Goal: Communication & Community: Participate in discussion

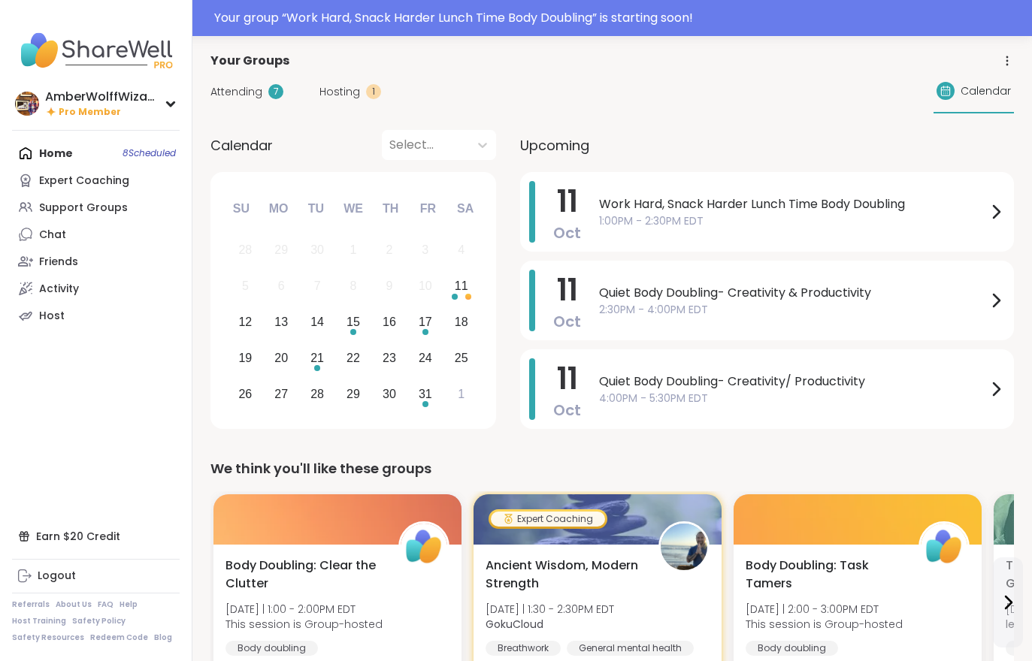
click at [339, 99] on span "Hosting" at bounding box center [339, 92] width 41 height 16
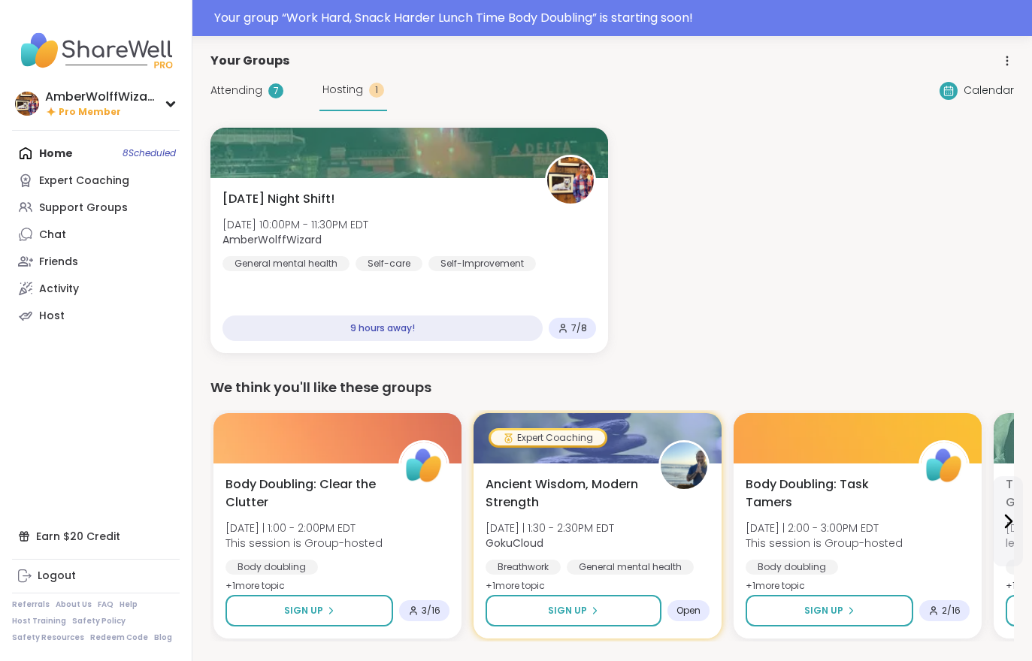
click at [333, 106] on div "Hosting 1" at bounding box center [353, 90] width 68 height 41
click at [239, 96] on span "Attending" at bounding box center [236, 91] width 52 height 16
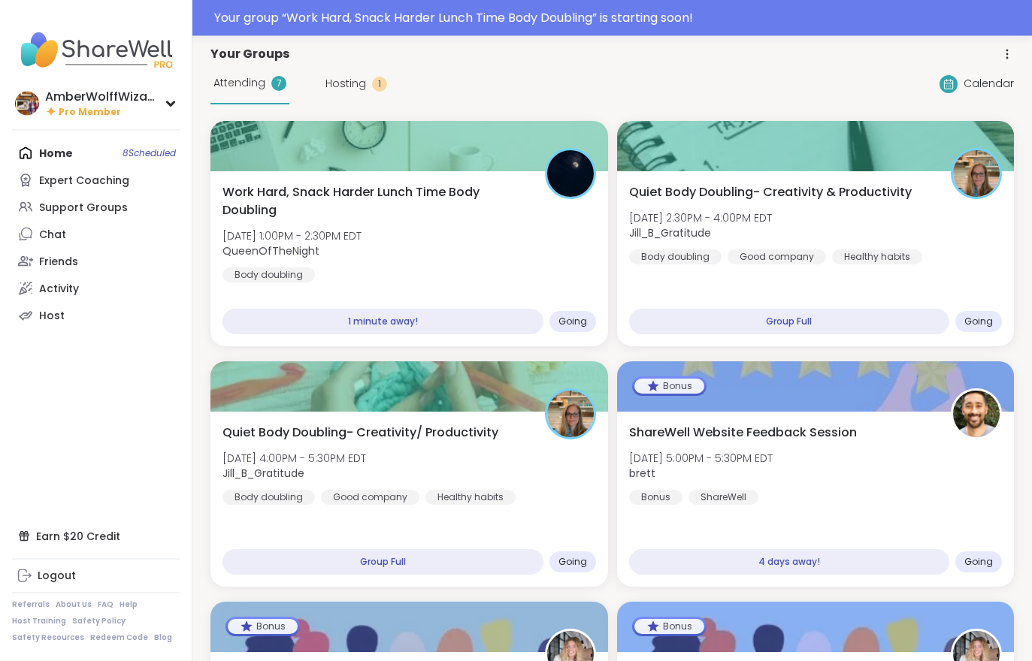
scroll to position [62, 0]
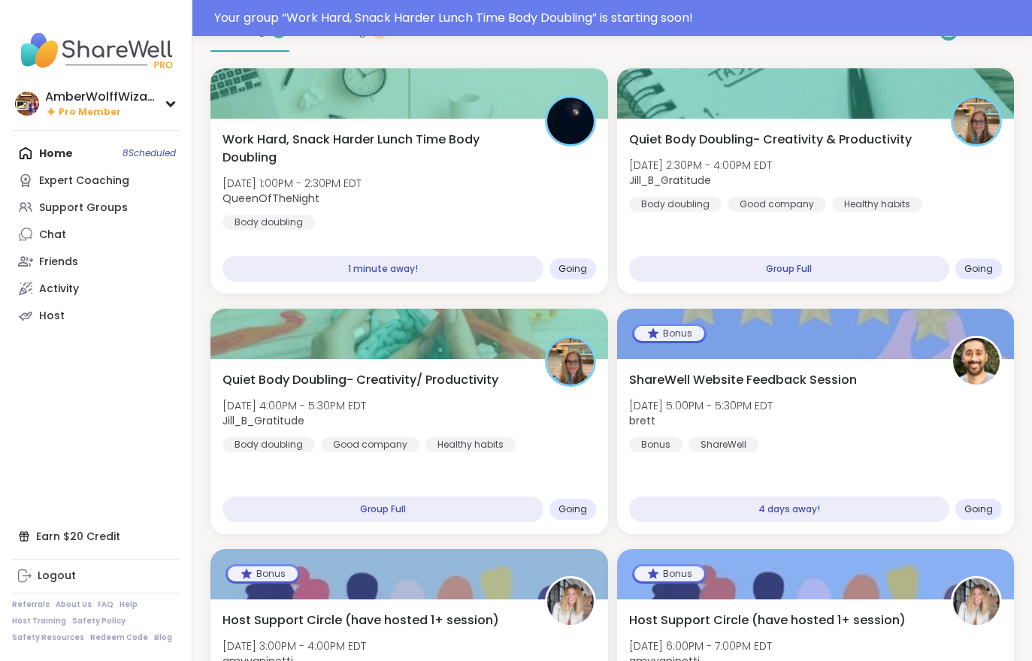
click at [400, 214] on div "Work Hard, Snack Harder Lunch Time Body Doubling [DATE] 1:00PM - 2:30PM EDT Que…" at bounding box center [410, 180] width 374 height 99
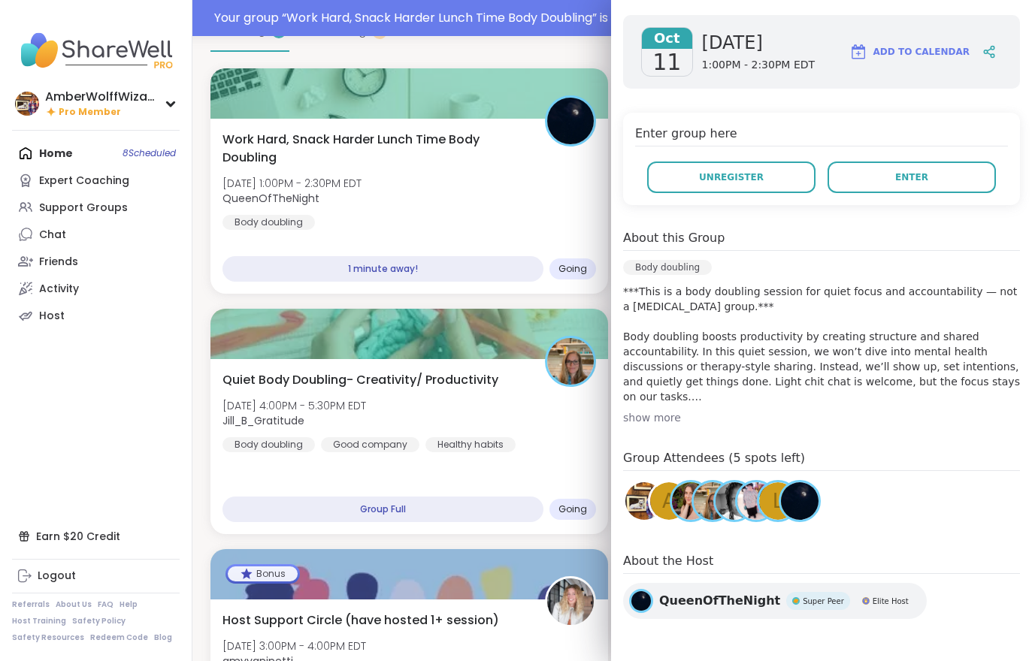
scroll to position [208, 0]
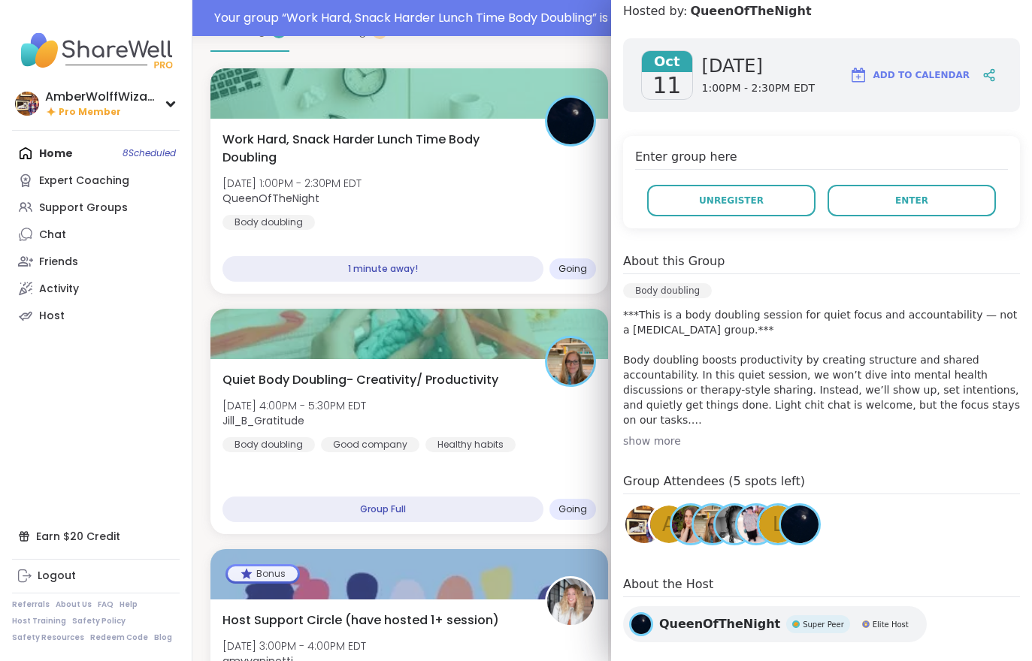
click at [951, 237] on div "[DATE] [DATE] 1:00PM - 2:30PM EDT Add to Calendar Enter group here Unregister E…" at bounding box center [821, 343] width 421 height 634
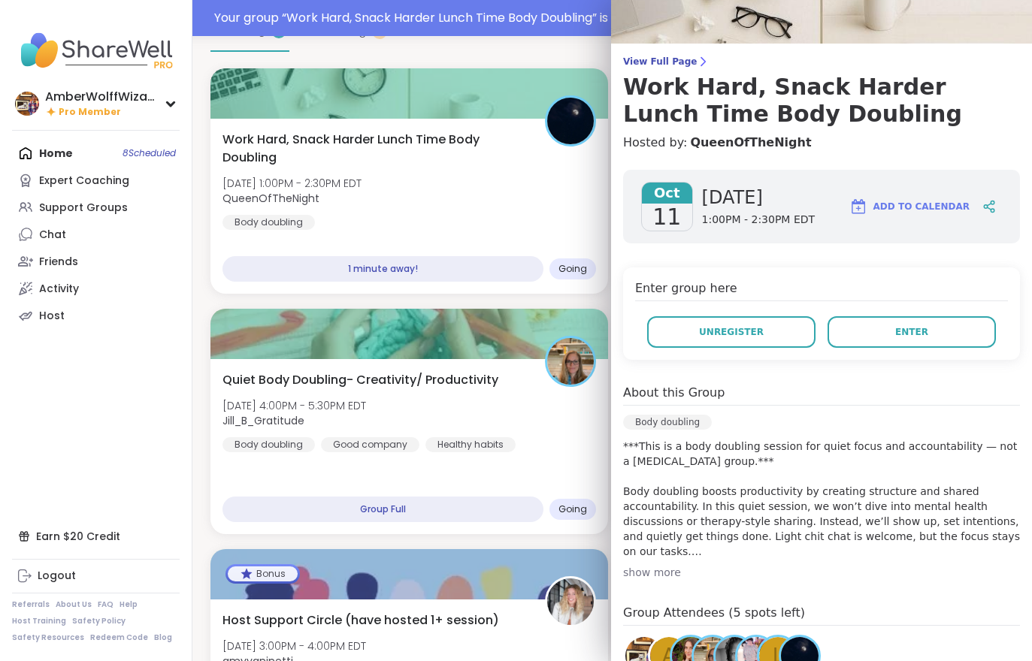
scroll to position [74, 0]
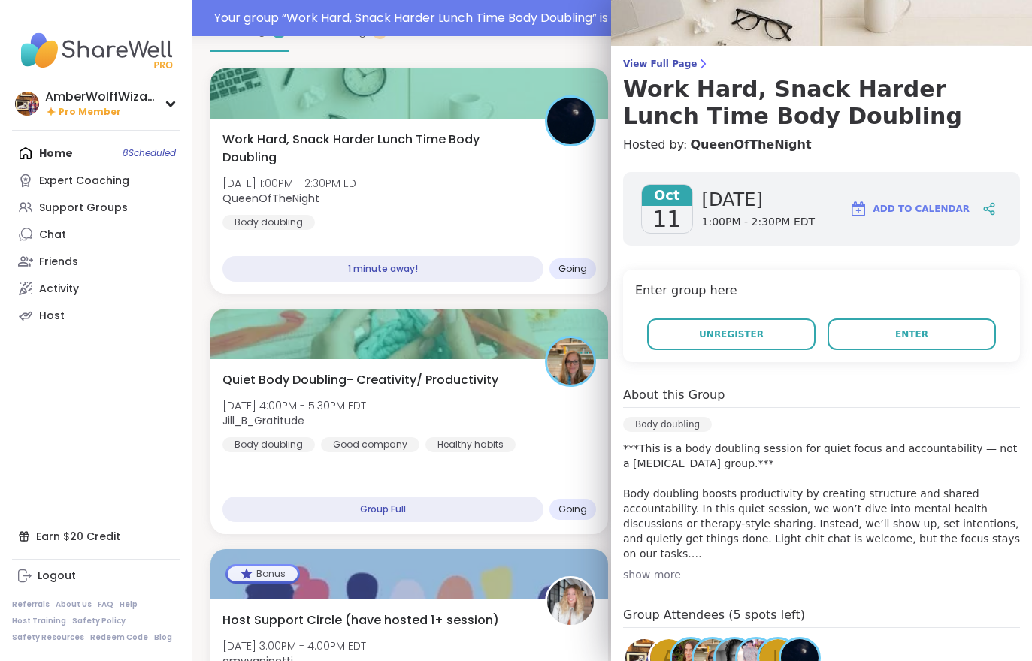
click at [655, 71] on link "View Full Page Work Hard, Snack Harder Lunch Time Body Doubling" at bounding box center [821, 94] width 397 height 72
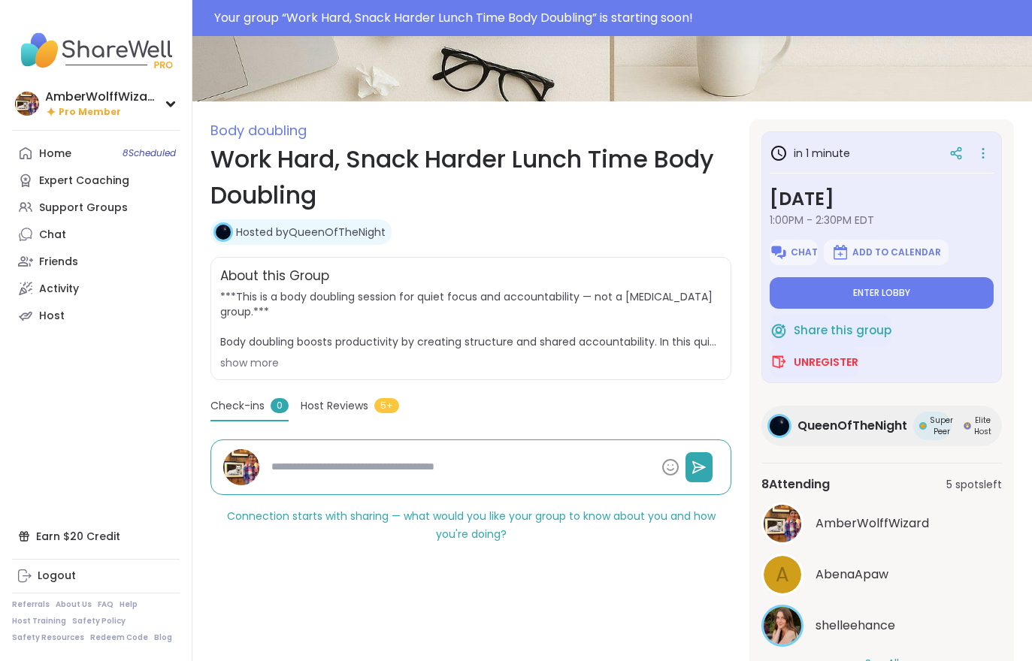
scroll to position [185, 0]
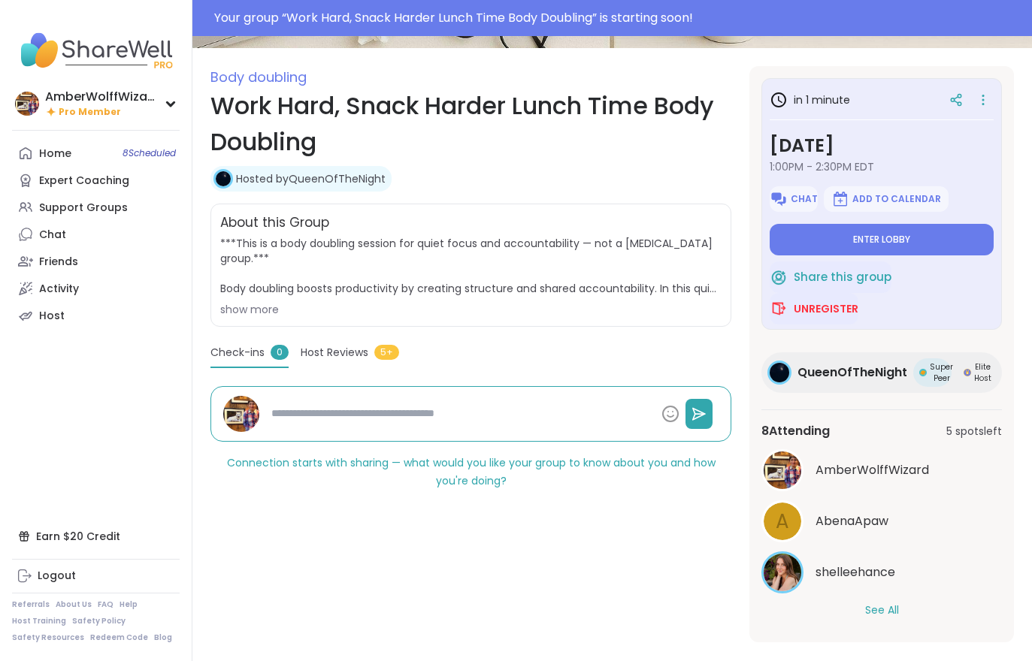
click at [940, 235] on button "Enter lobby" at bounding box center [882, 240] width 224 height 32
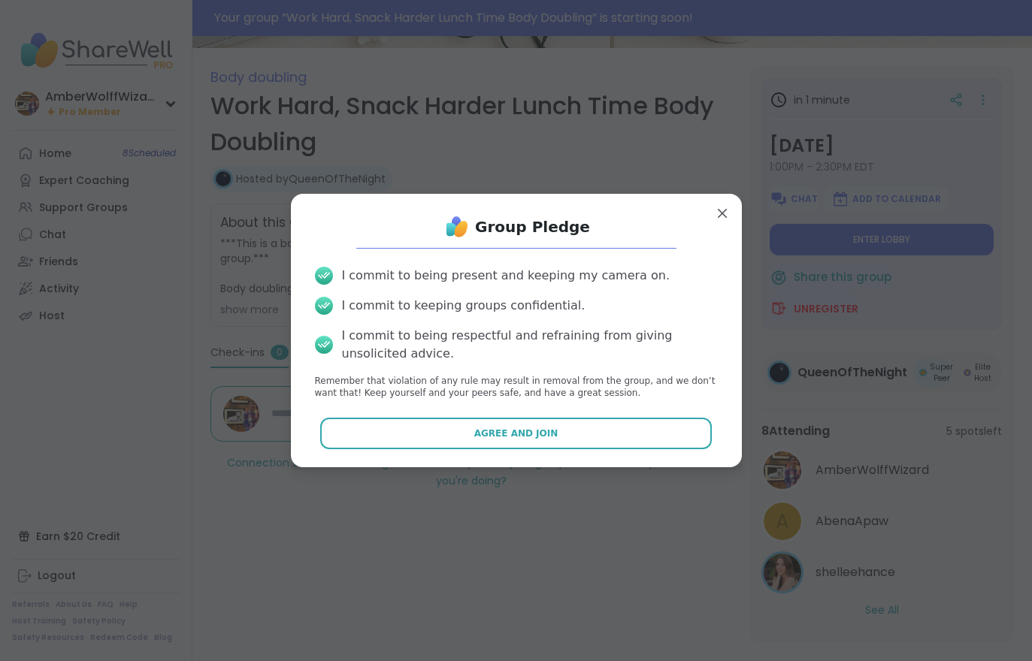
click at [617, 446] on button "Agree and Join" at bounding box center [516, 434] width 392 height 32
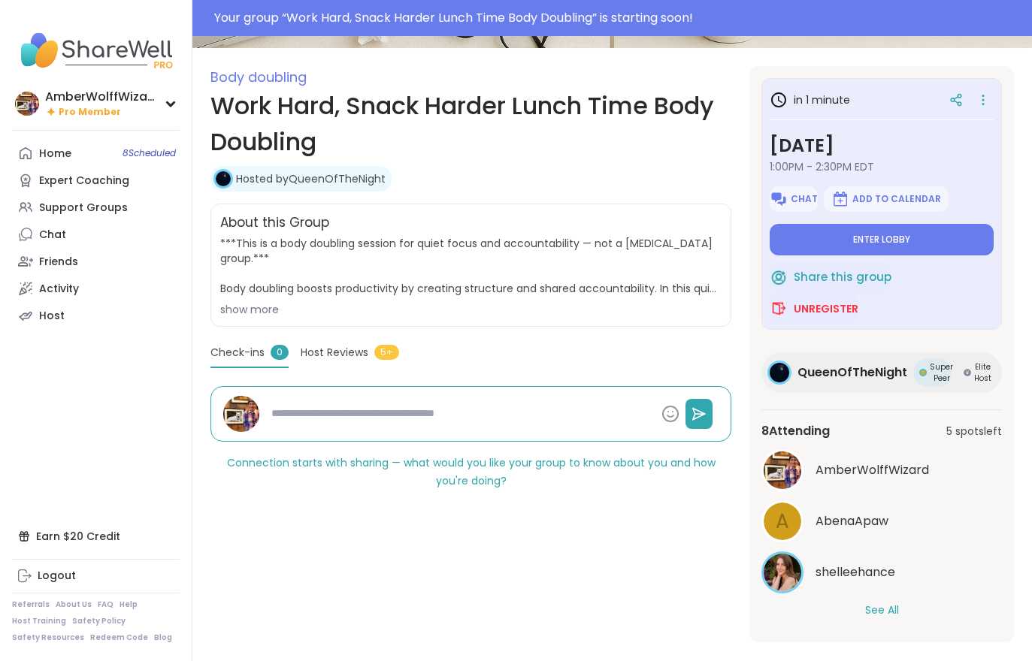
type textarea "*"
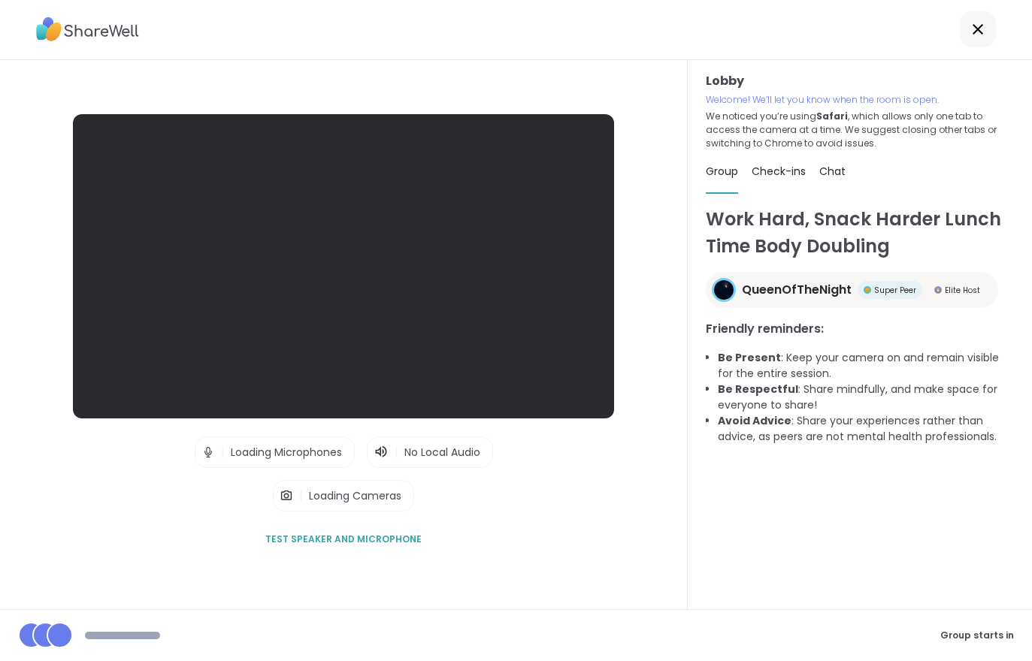
scroll to position [23, 0]
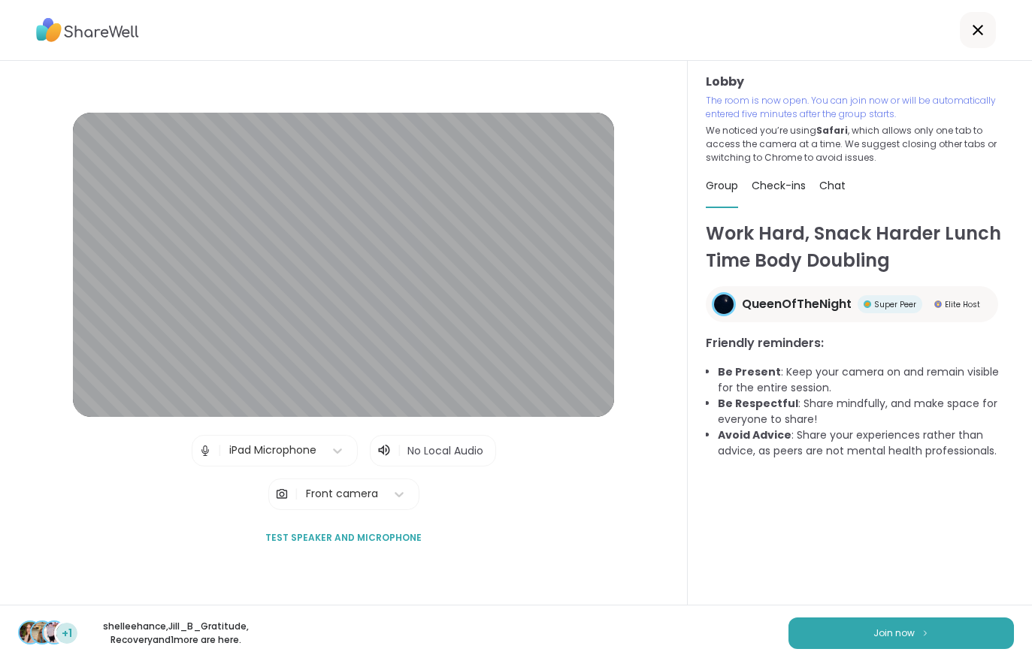
click at [911, 634] on span "Join now" at bounding box center [893, 634] width 41 height 14
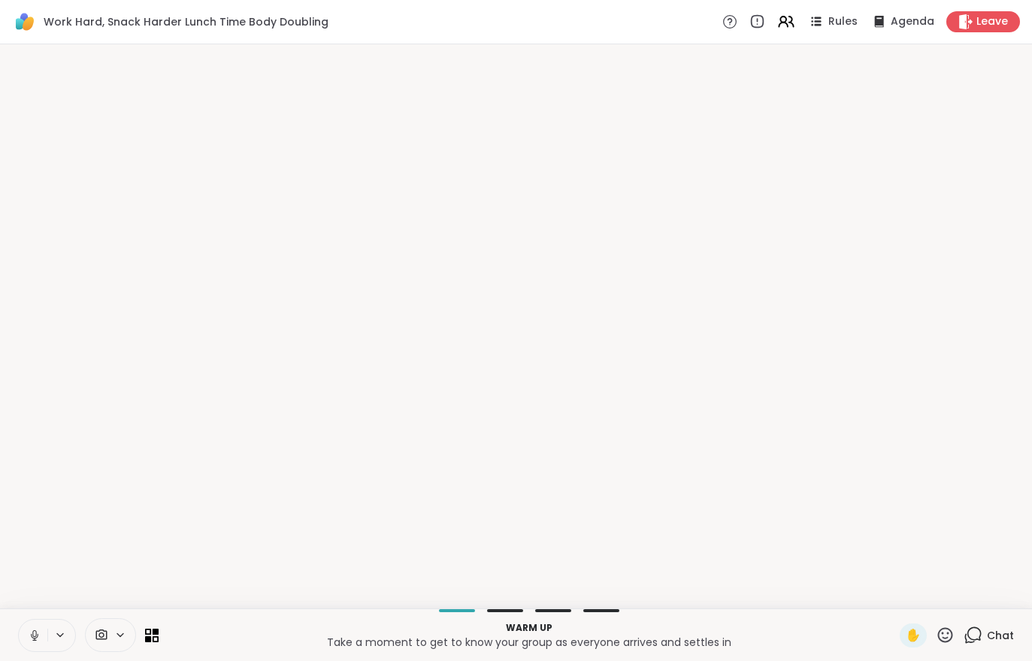
scroll to position [0, 0]
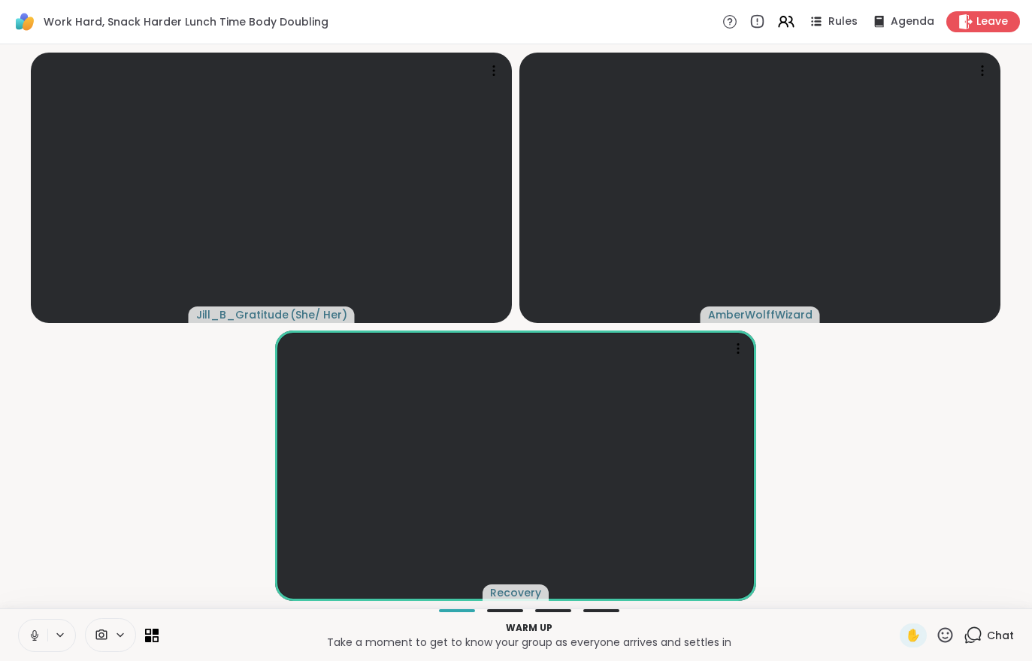
click at [948, 560] on video-player-container "Jill_B_Gratitude ( She/ Her ) AmberWolffWizard Recovery" at bounding box center [516, 326] width 1014 height 552
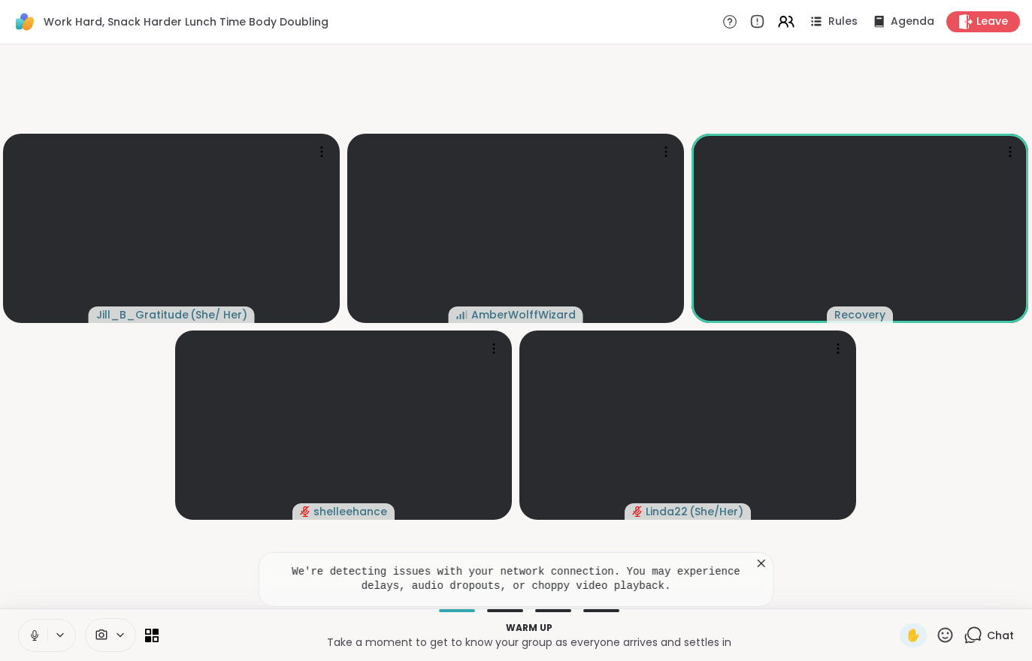
click at [35, 637] on icon at bounding box center [35, 636] width 14 height 14
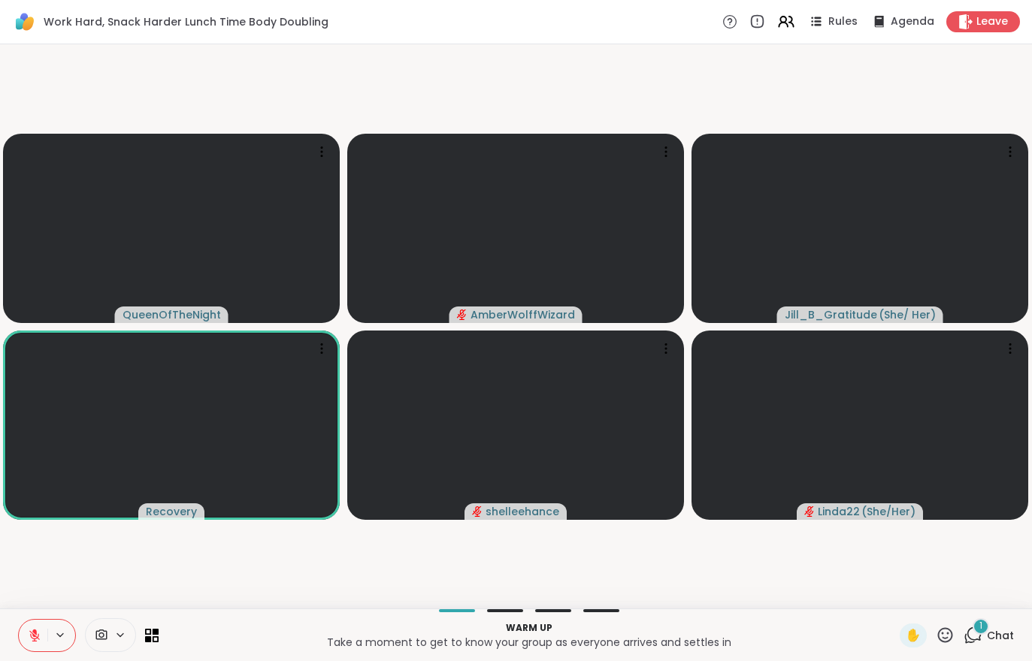
click at [38, 645] on button at bounding box center [33, 636] width 29 height 32
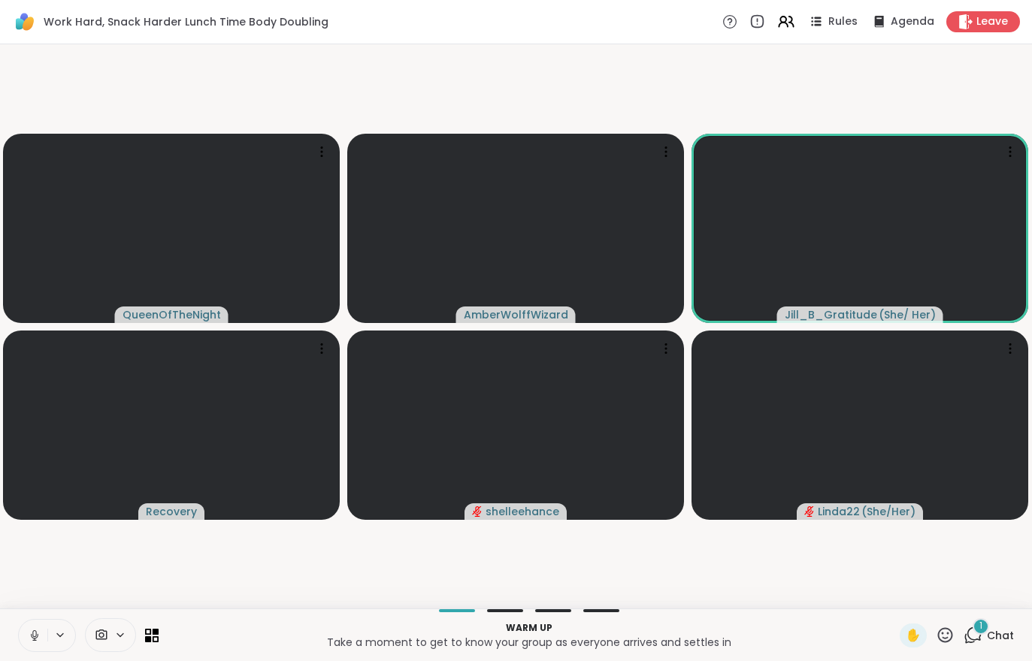
click at [996, 646] on div "1 Chat" at bounding box center [989, 636] width 50 height 24
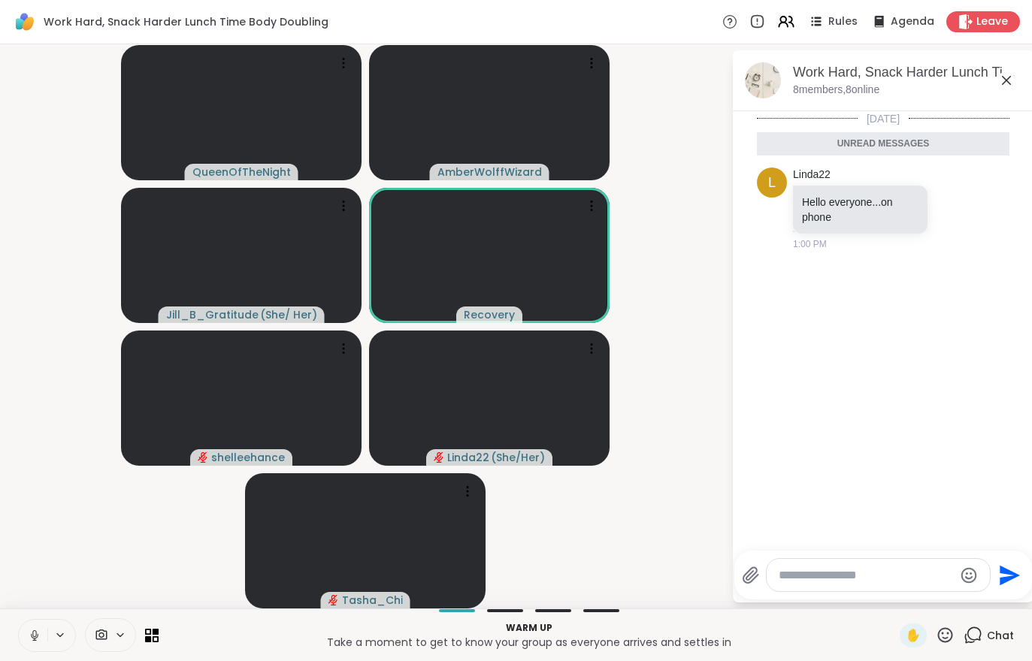
click at [110, 631] on span at bounding box center [100, 635] width 29 height 14
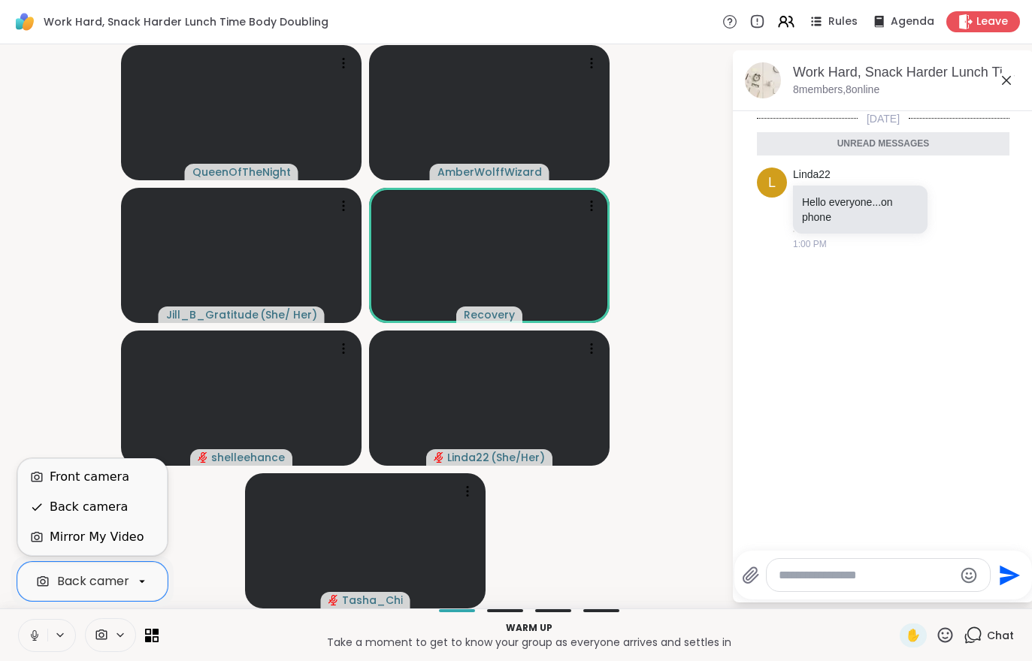
click at [56, 473] on div "Front camera" at bounding box center [90, 477] width 80 height 18
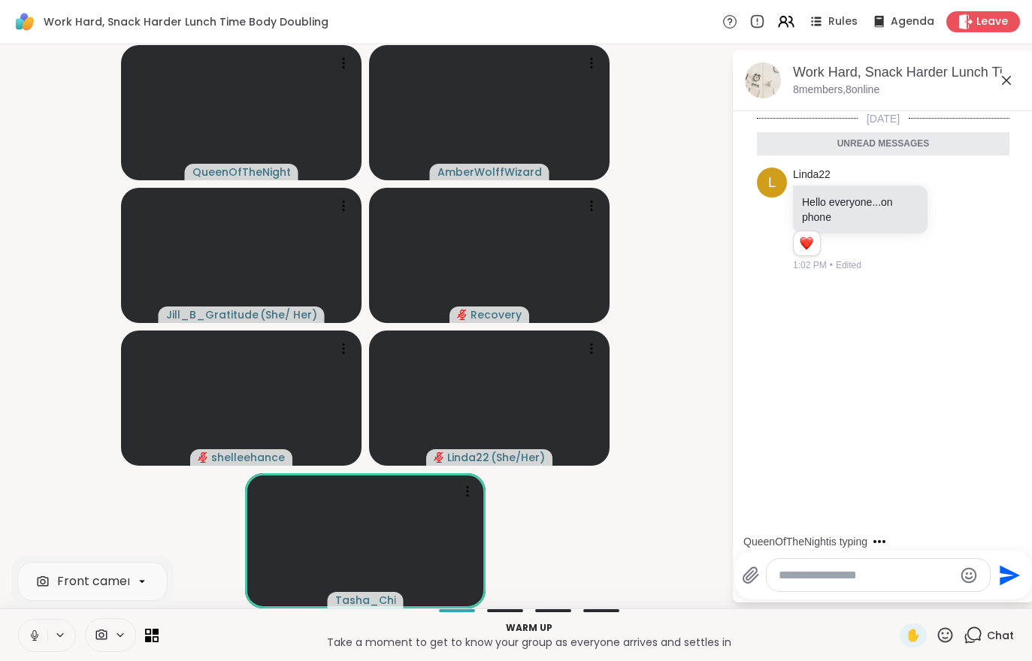
click at [37, 621] on button at bounding box center [33, 636] width 29 height 32
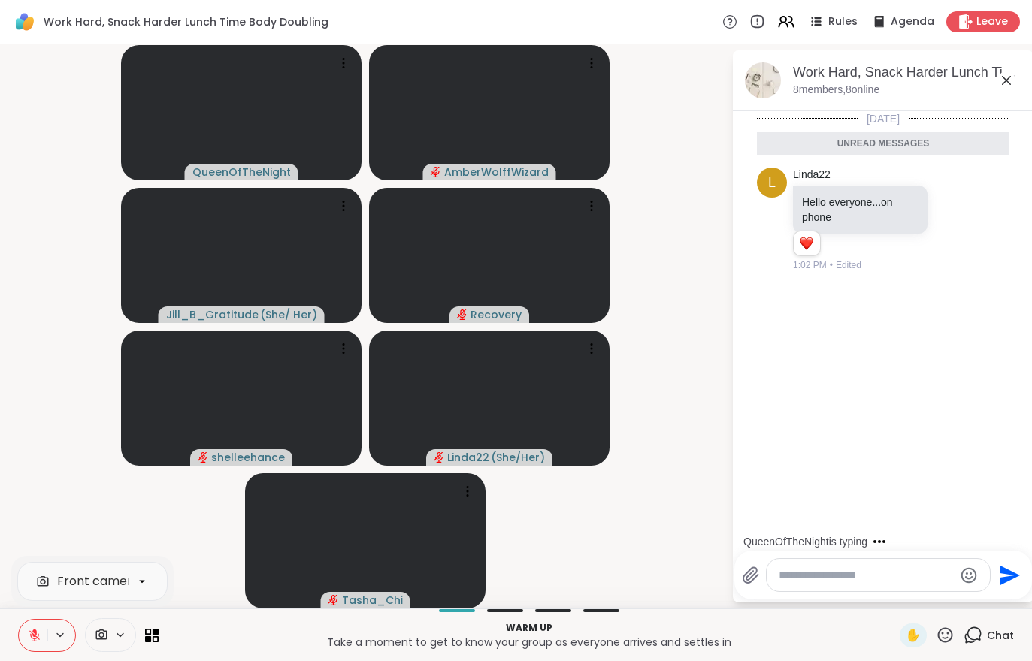
click at [34, 647] on button at bounding box center [33, 636] width 29 height 32
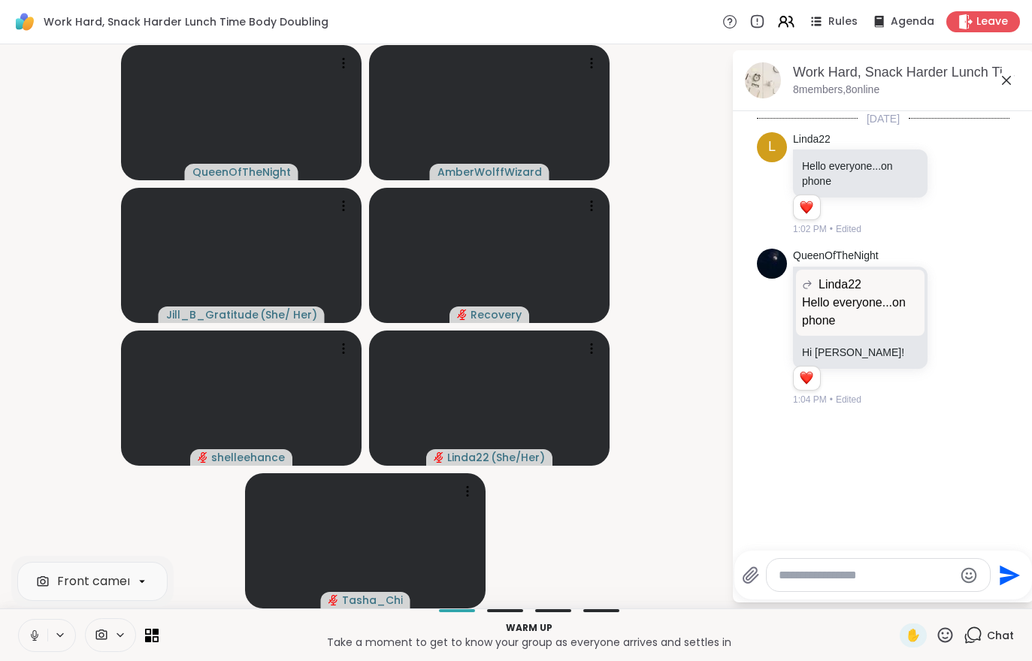
click at [32, 645] on button at bounding box center [33, 636] width 29 height 32
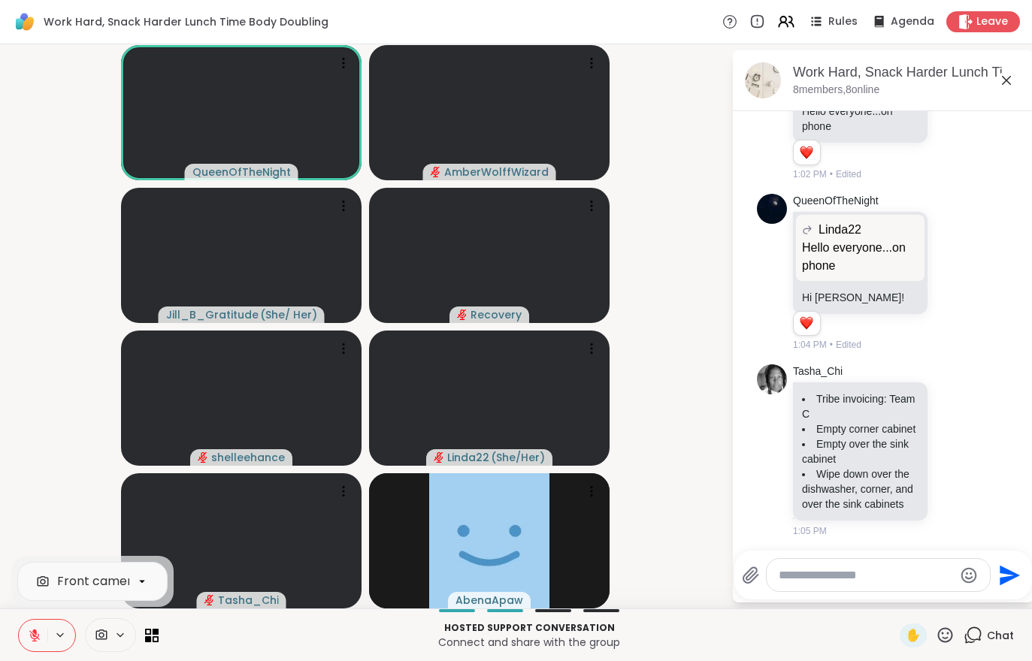
scroll to position [76, 0]
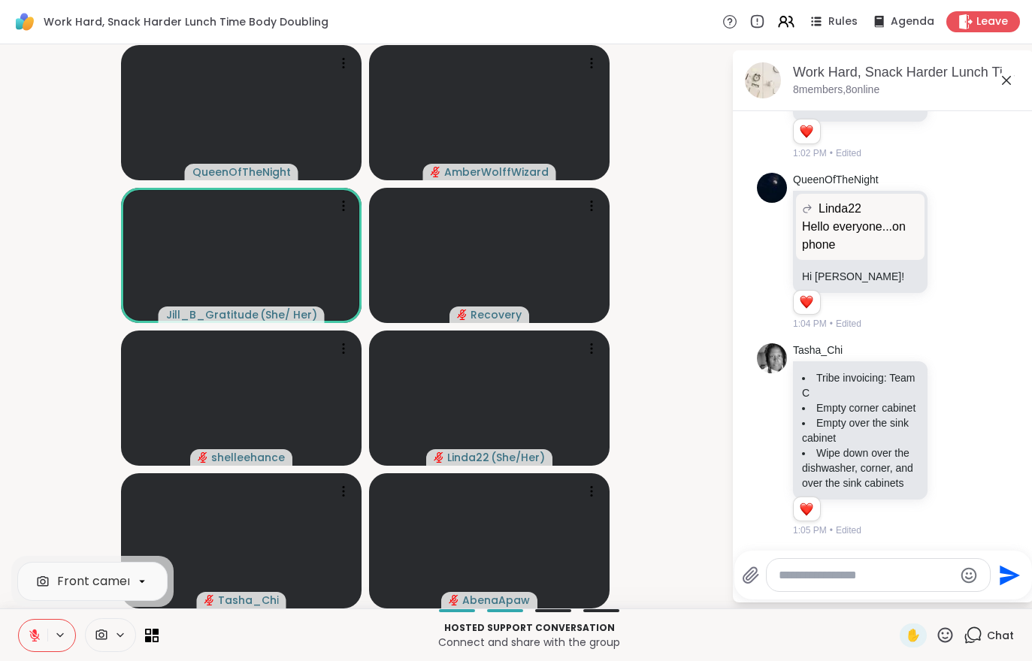
click at [27, 636] on button at bounding box center [33, 636] width 29 height 32
click at [27, 643] on button at bounding box center [33, 636] width 29 height 32
click at [23, 634] on button at bounding box center [33, 636] width 29 height 32
click at [27, 646] on button at bounding box center [33, 636] width 29 height 32
click at [39, 633] on icon at bounding box center [35, 636] width 14 height 14
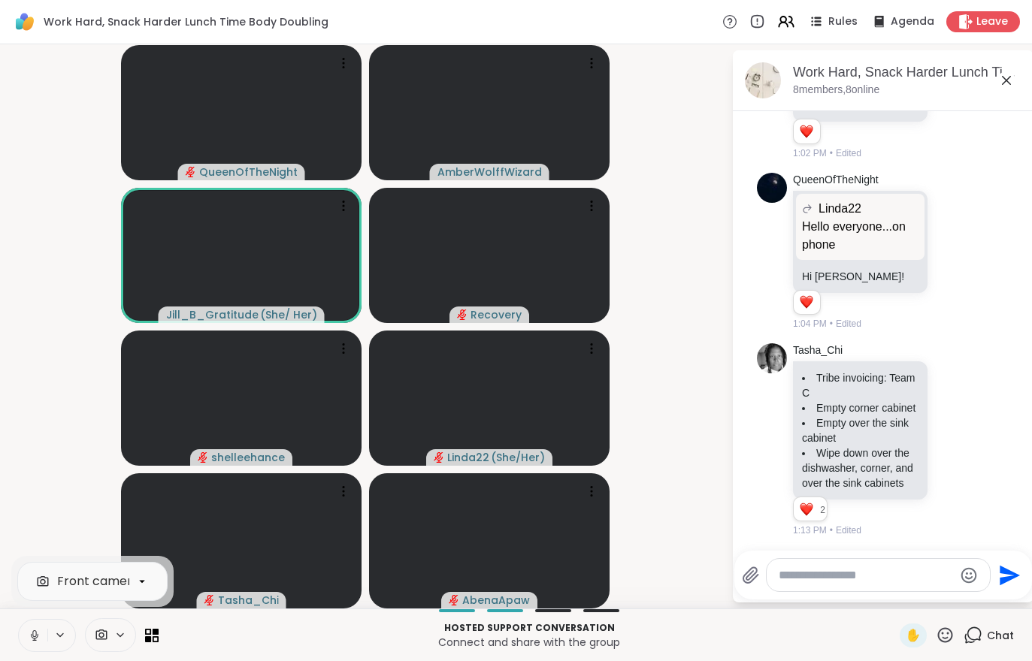
click at [34, 646] on button at bounding box center [33, 636] width 29 height 32
click at [23, 625] on button at bounding box center [33, 636] width 29 height 32
click at [21, 631] on button at bounding box center [33, 636] width 29 height 32
click at [26, 629] on button at bounding box center [33, 636] width 29 height 32
click at [984, 29] on span "Leave" at bounding box center [992, 21] width 32 height 15
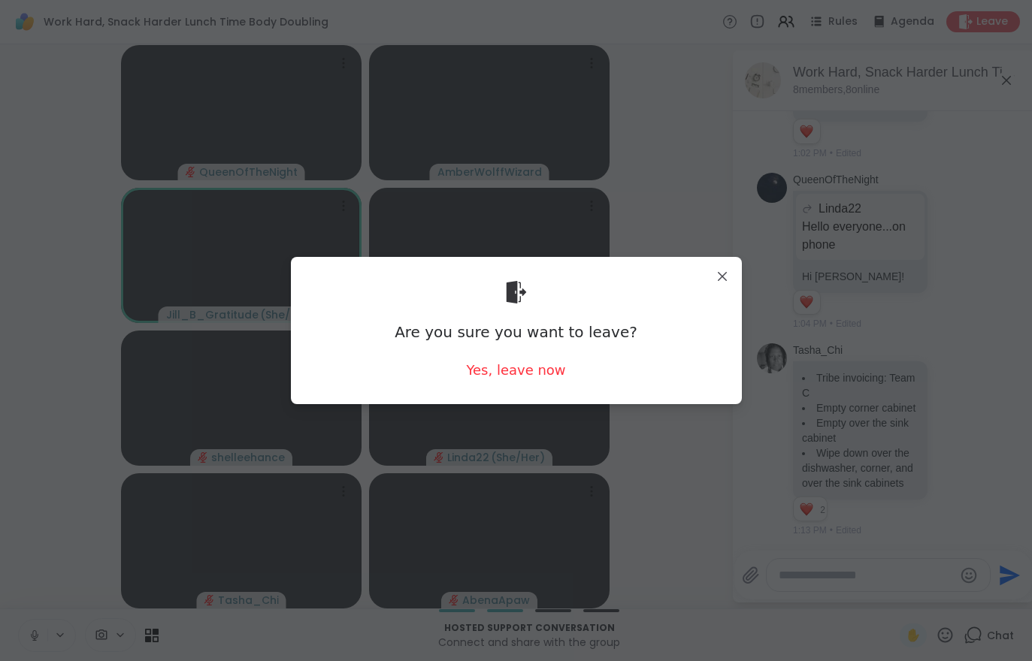
click at [516, 371] on div "Yes, leave now" at bounding box center [515, 370] width 99 height 19
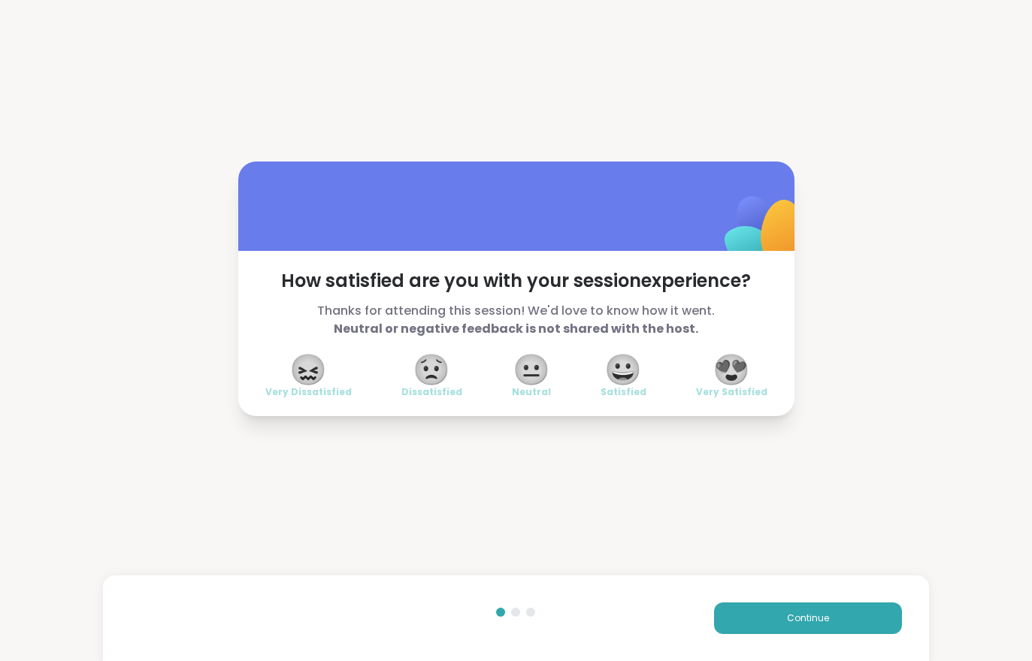
click at [759, 615] on button "Continue" at bounding box center [808, 619] width 188 height 32
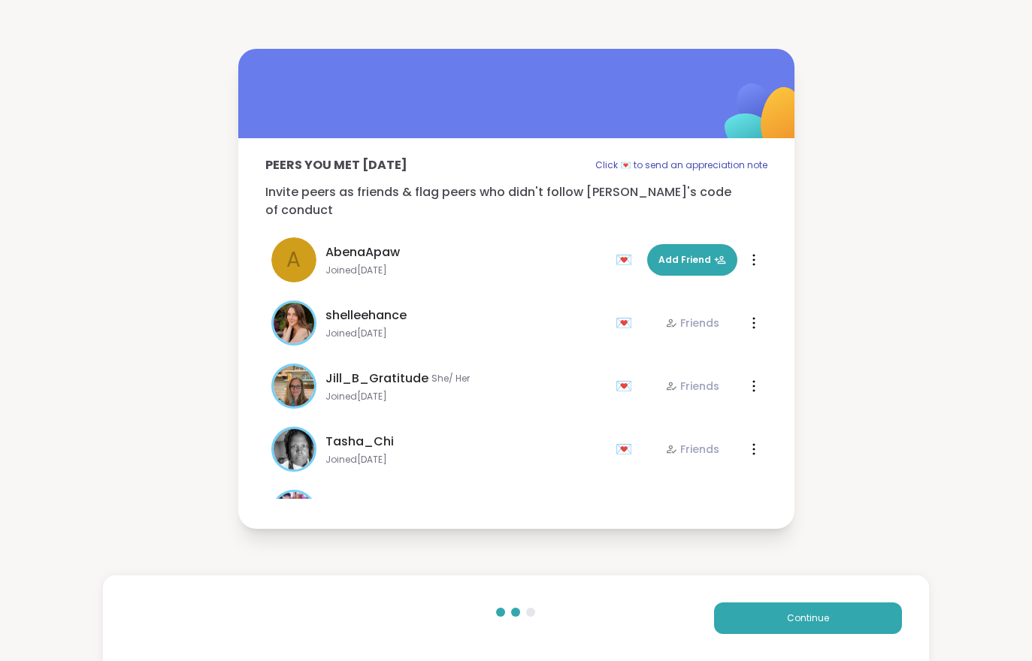
click at [759, 615] on button "Continue" at bounding box center [808, 619] width 188 height 32
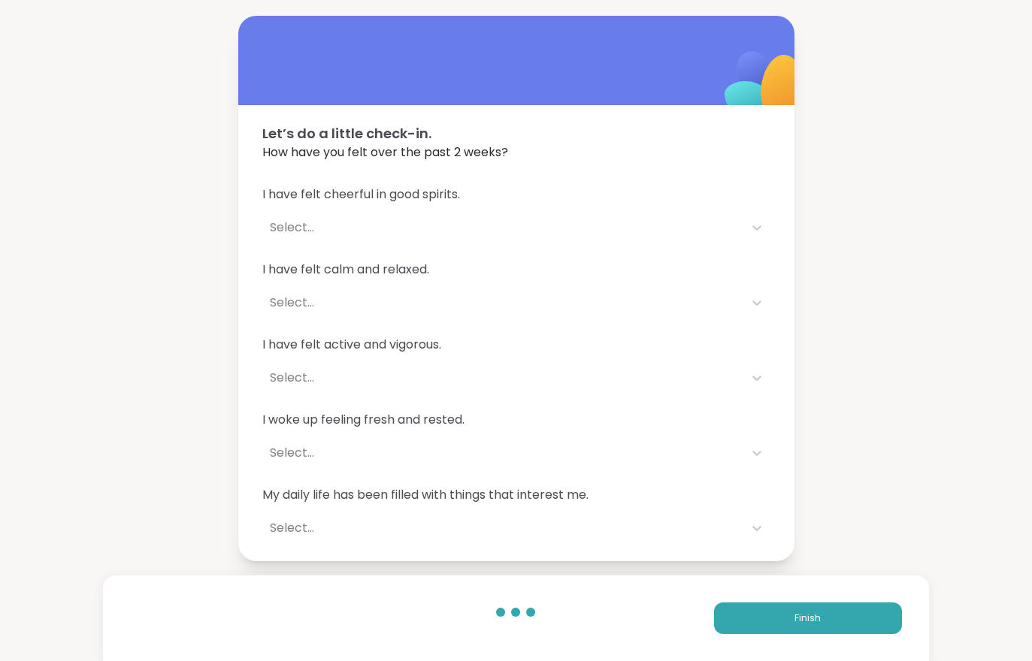
click at [757, 623] on button "Finish" at bounding box center [808, 619] width 188 height 32
